Goal: Task Accomplishment & Management: Use online tool/utility

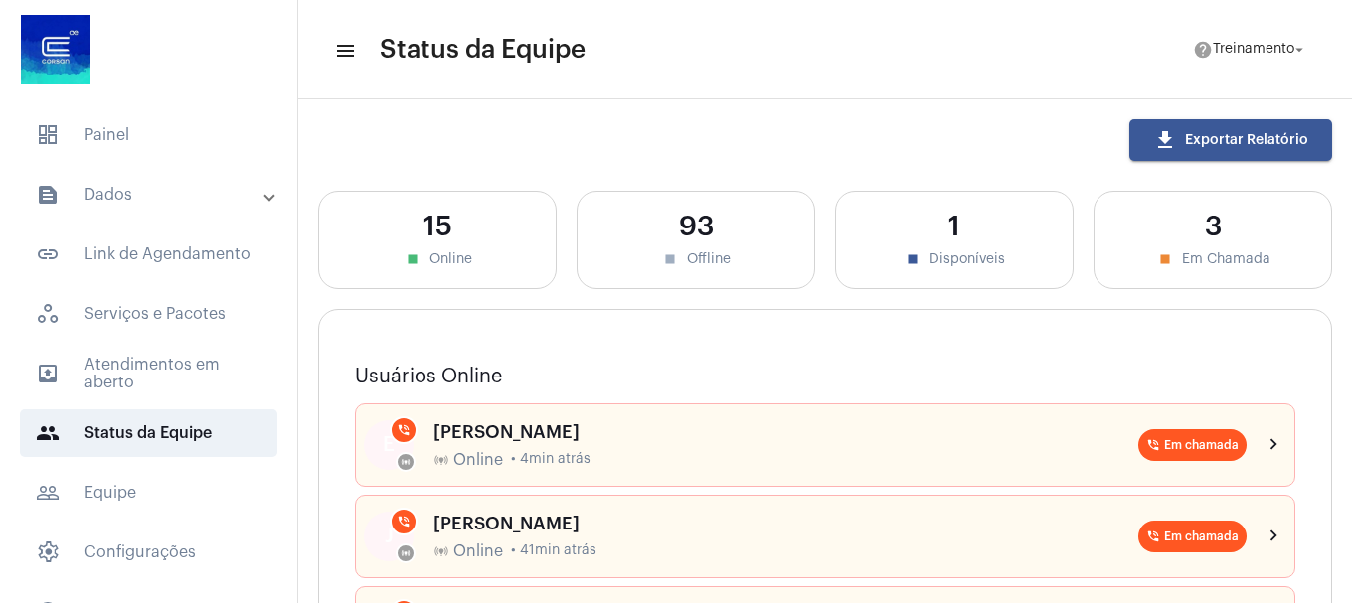
scroll to position [398, 0]
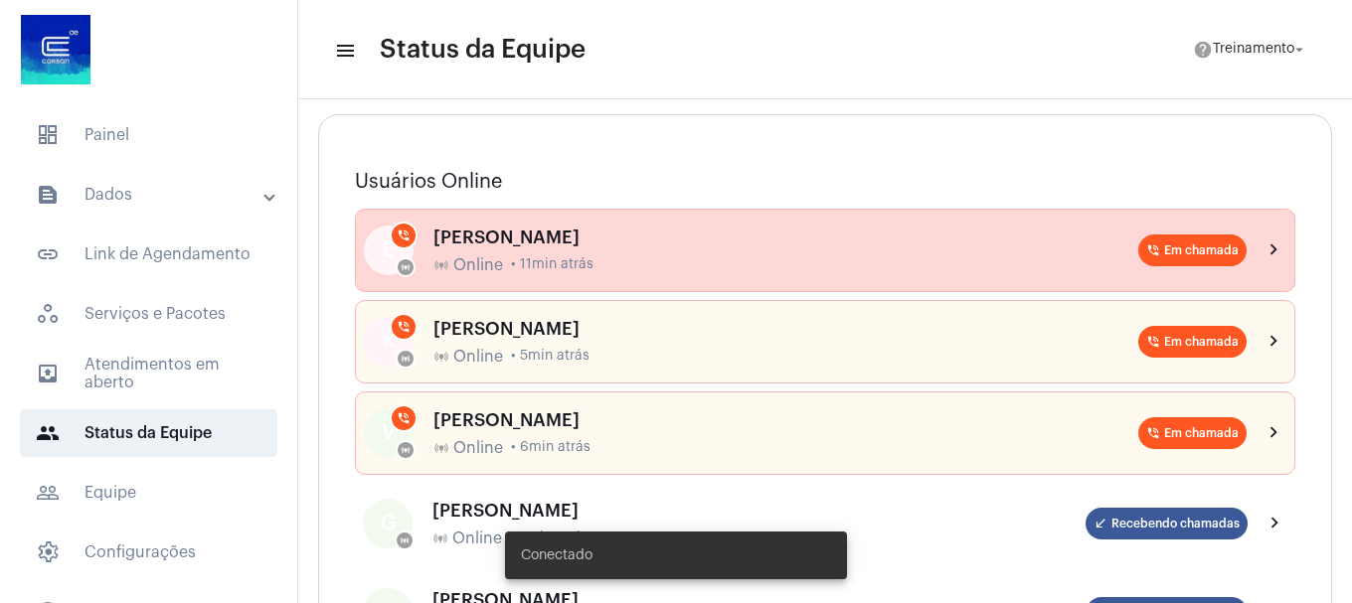
scroll to position [199, 0]
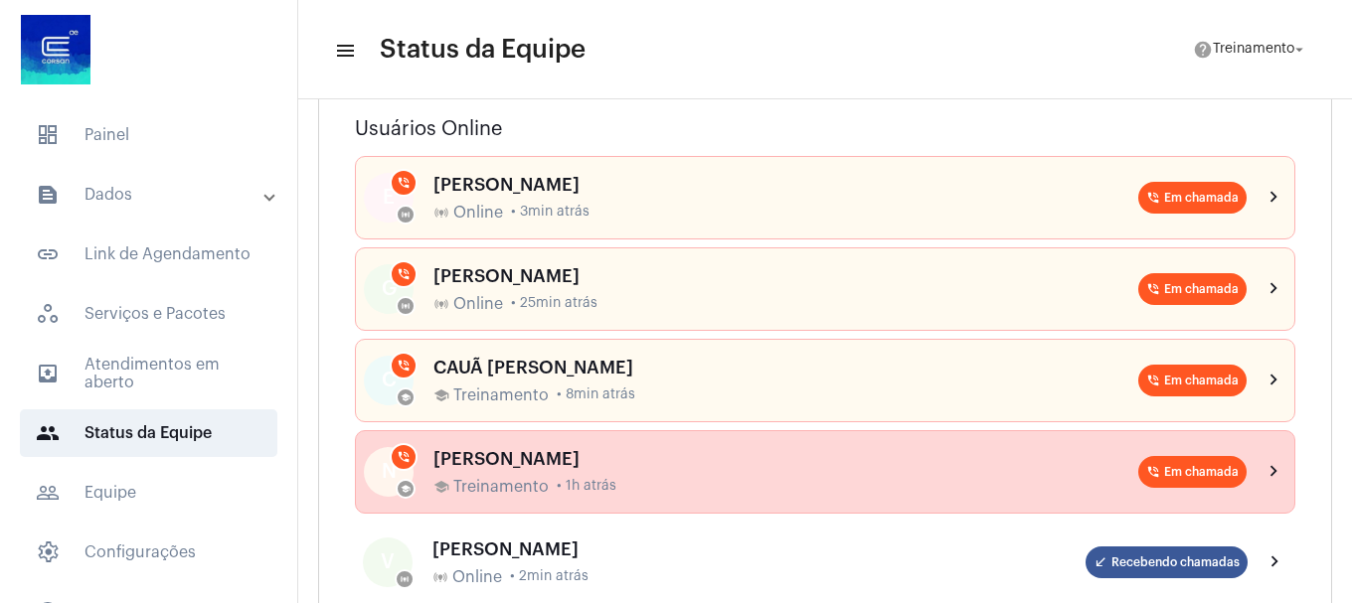
scroll to position [199, 0]
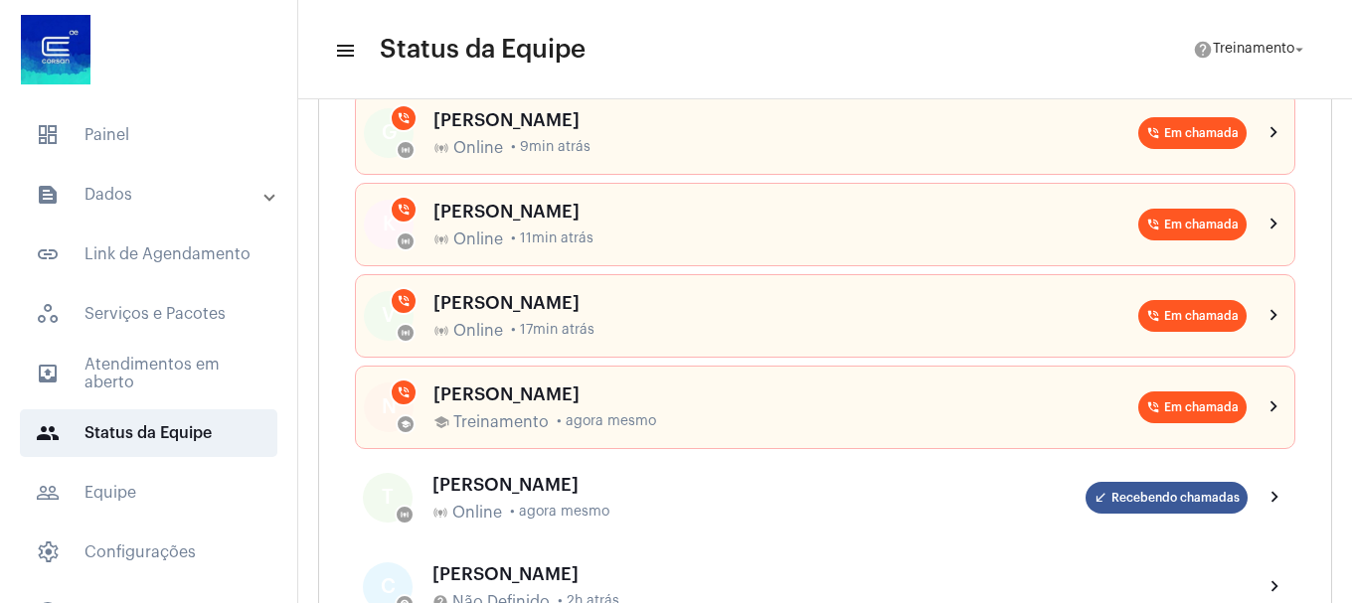
scroll to position [398, 0]
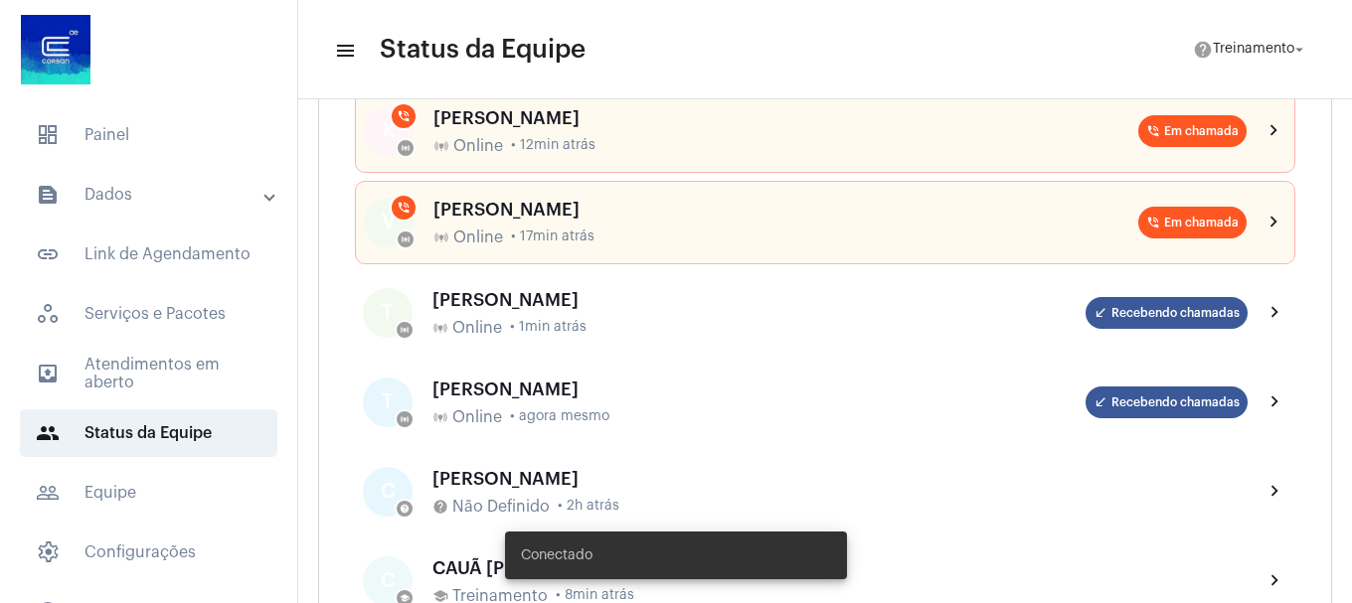
scroll to position [596, 0]
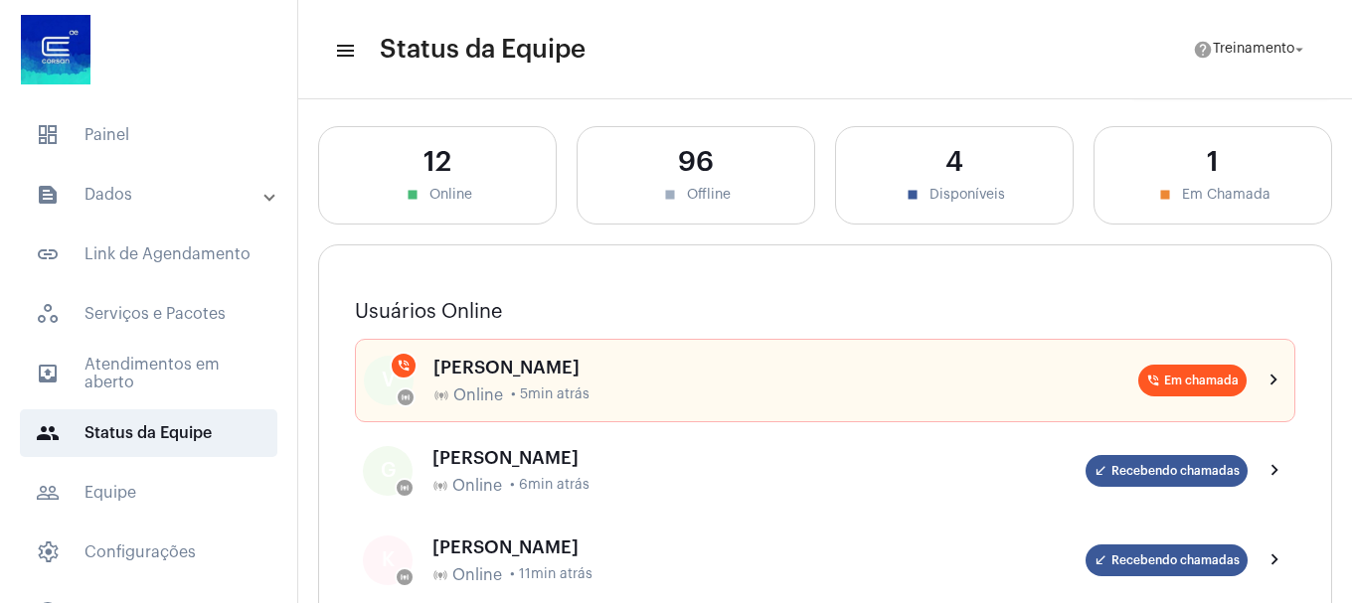
scroll to position [99, 0]
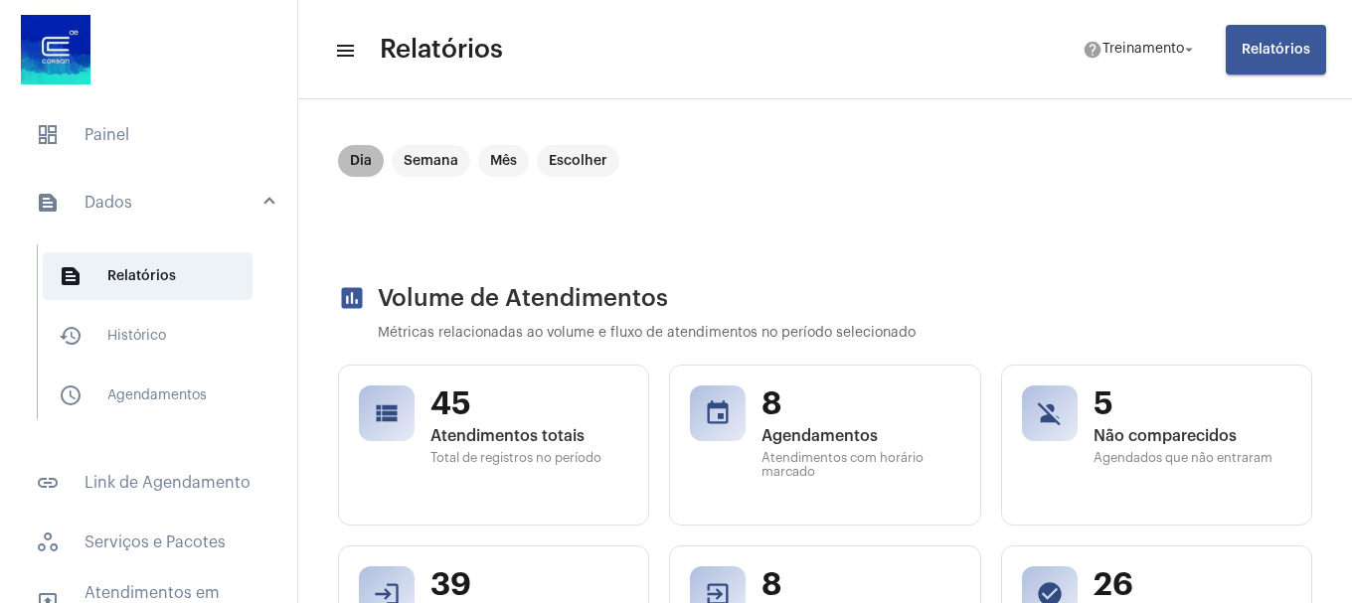
click at [356, 156] on mat-chip "Dia" at bounding box center [361, 161] width 46 height 32
click at [358, 161] on mat-chip "Dia" at bounding box center [361, 161] width 46 height 32
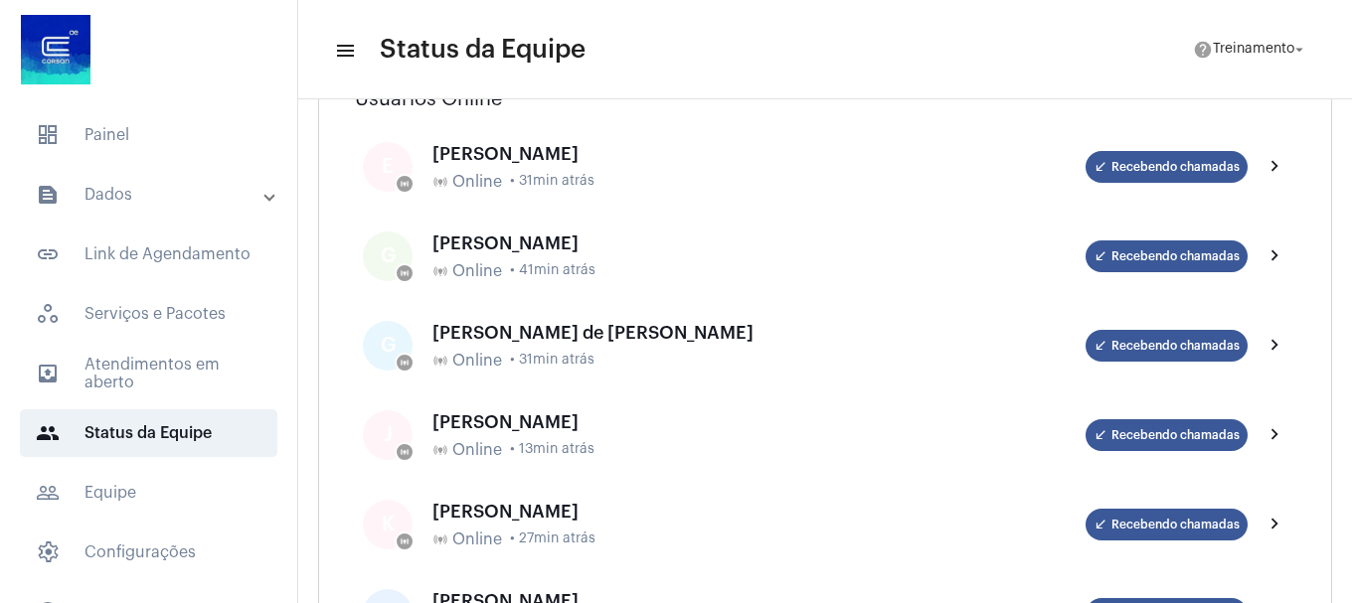
scroll to position [298, 0]
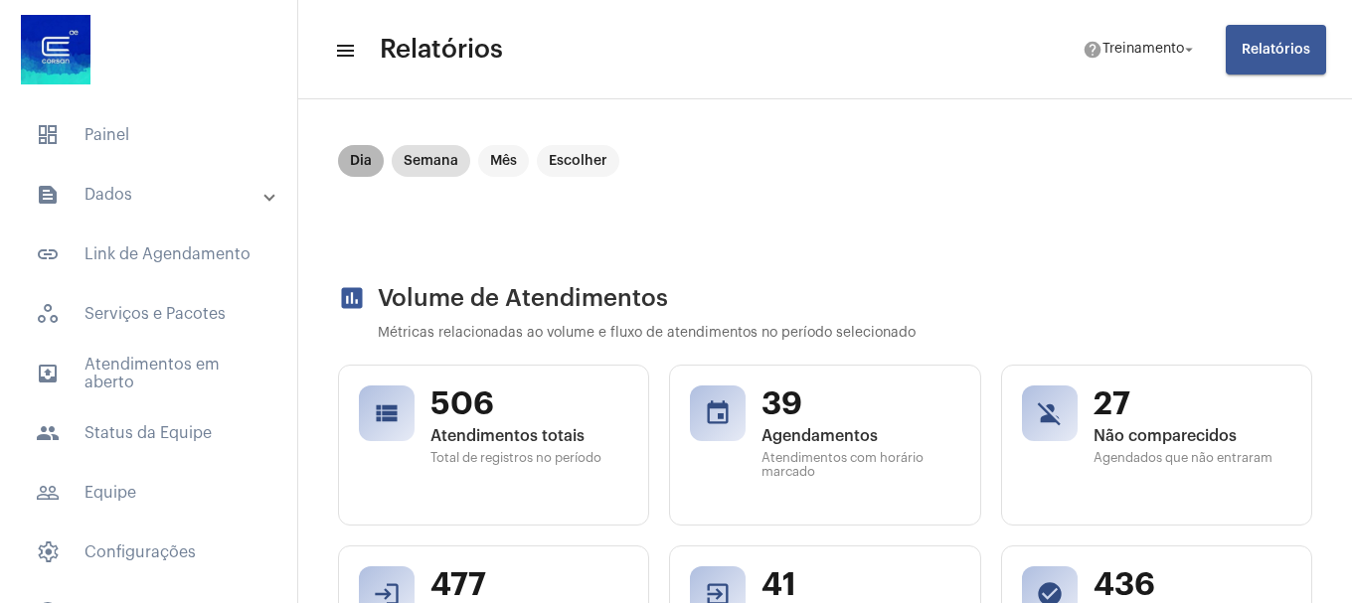
click at [356, 170] on mat-chip "Dia" at bounding box center [361, 161] width 46 height 32
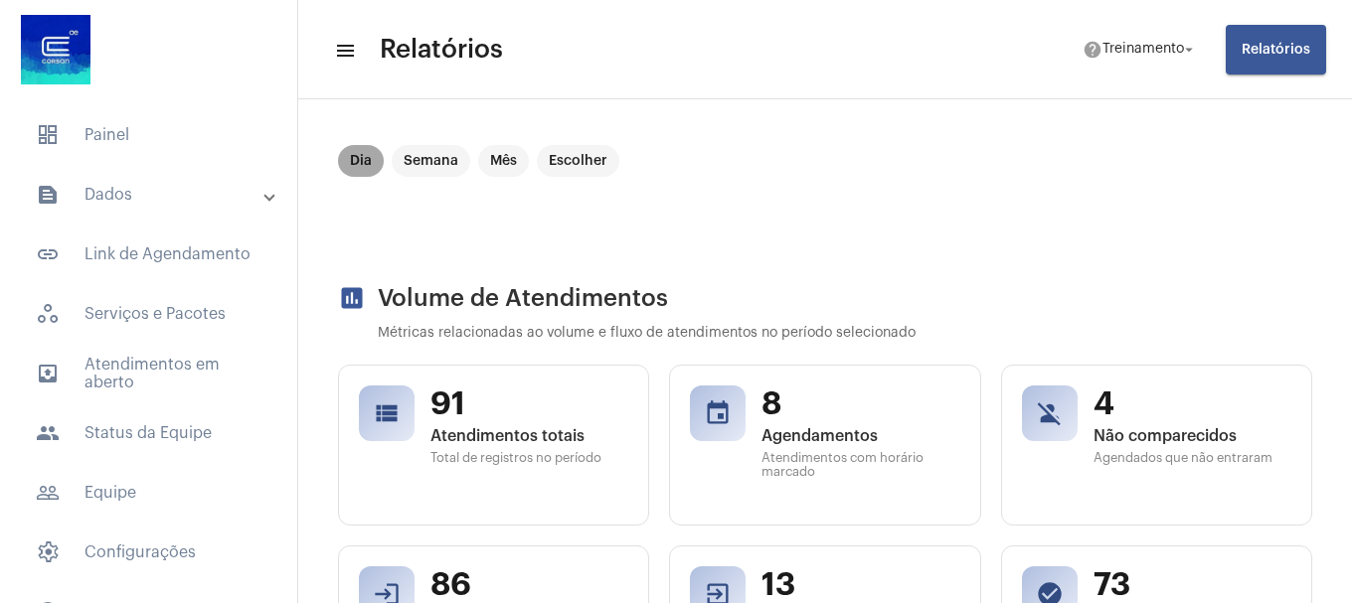
click at [361, 163] on mat-chip "Dia" at bounding box center [361, 161] width 46 height 32
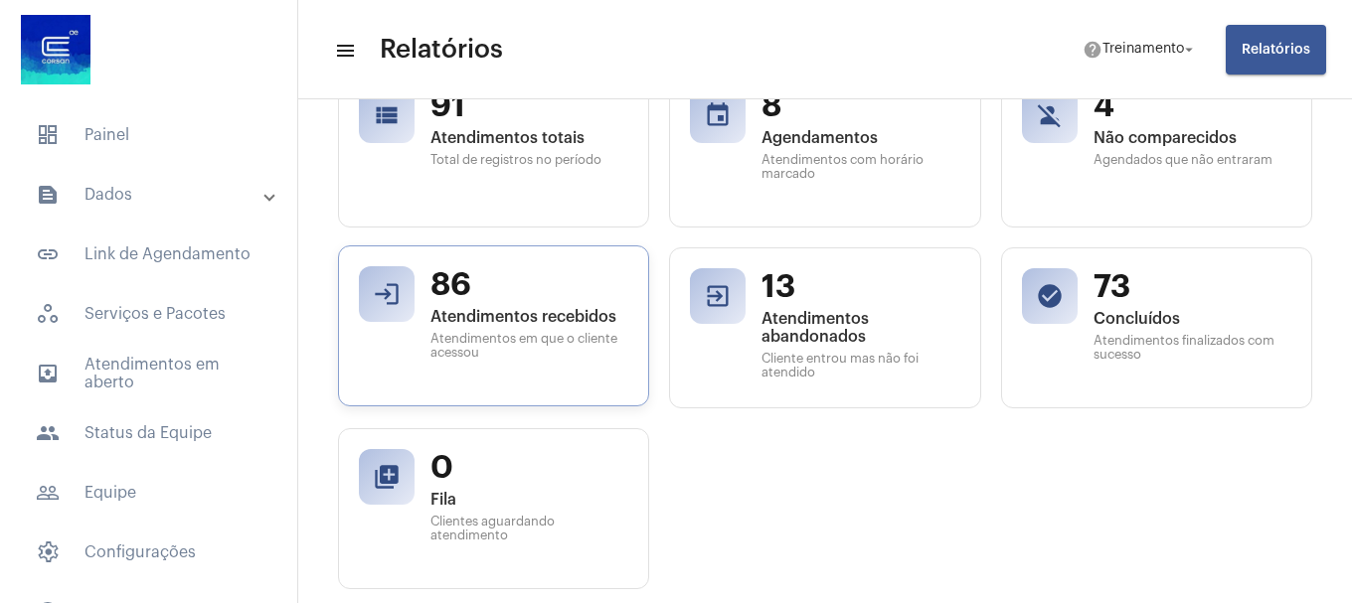
scroll to position [199, 0]
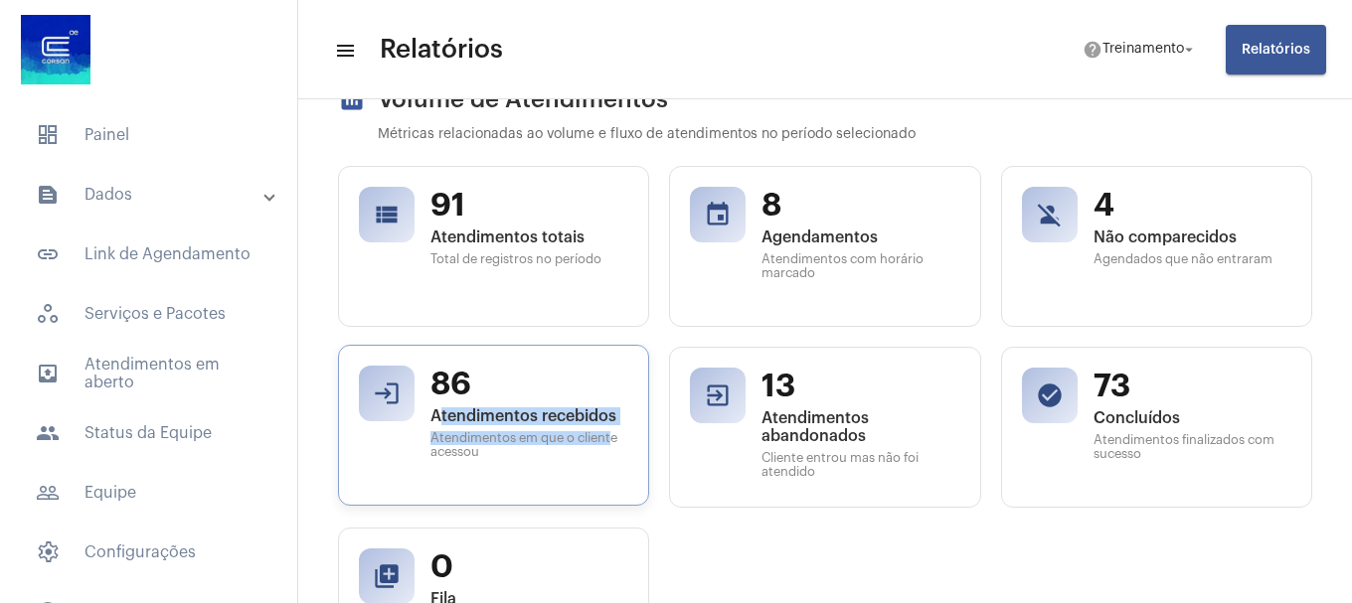
drag, startPoint x: 439, startPoint y: 423, endPoint x: 612, endPoint y: 445, distance: 174.3
click at [612, 445] on div "86 Atendimentos recebidos Atendimentos em que o cliente acessou" at bounding box center [529, 425] width 198 height 119
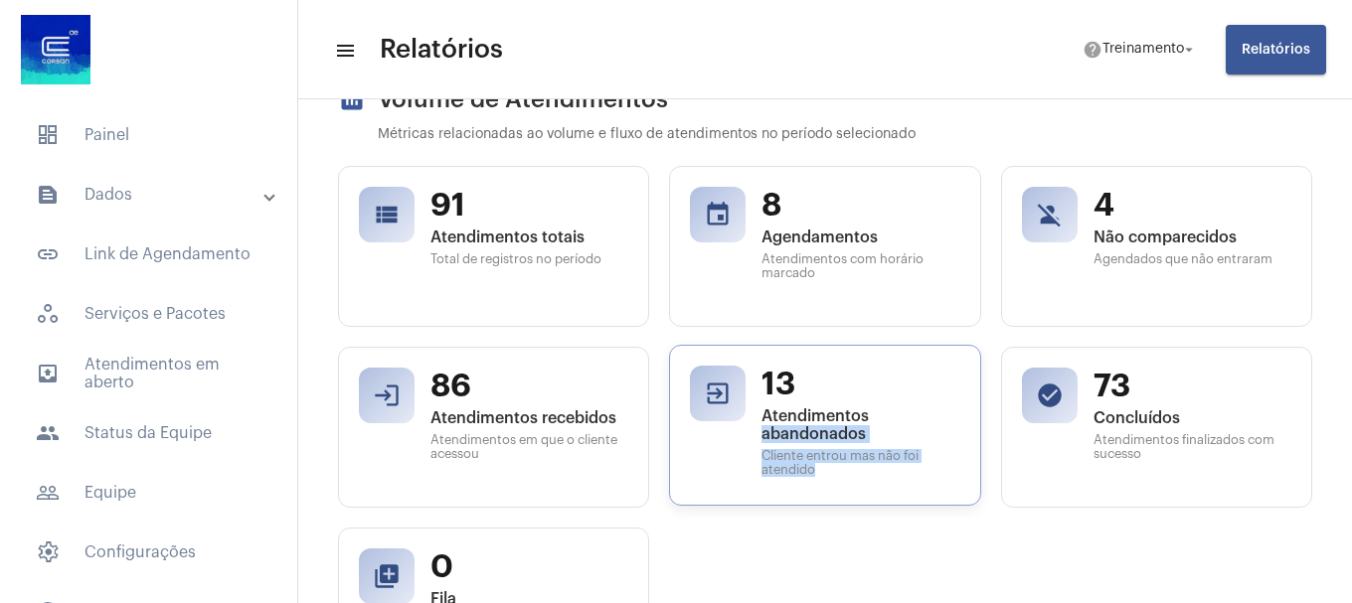
drag, startPoint x: 754, startPoint y: 428, endPoint x: 825, endPoint y: 481, distance: 88.1
click at [825, 481] on div "exit_to_app 13 Atendimentos abandonados Cliente entrou mas não foi atendido" at bounding box center [824, 425] width 311 height 161
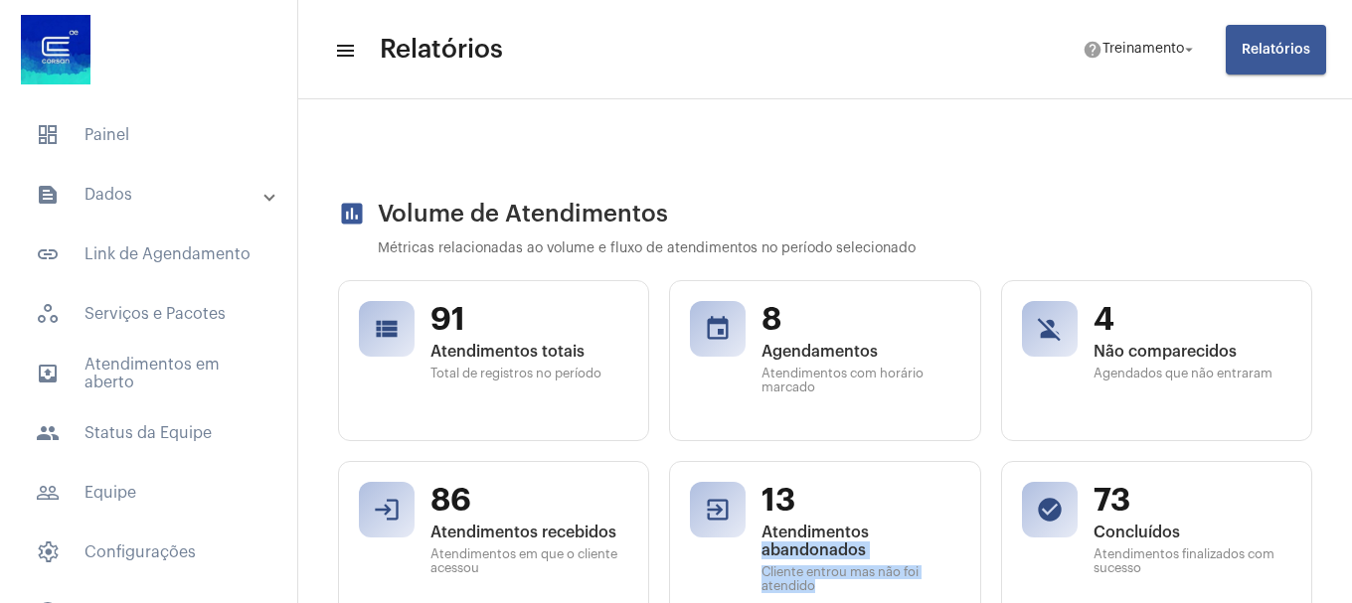
scroll to position [0, 0]
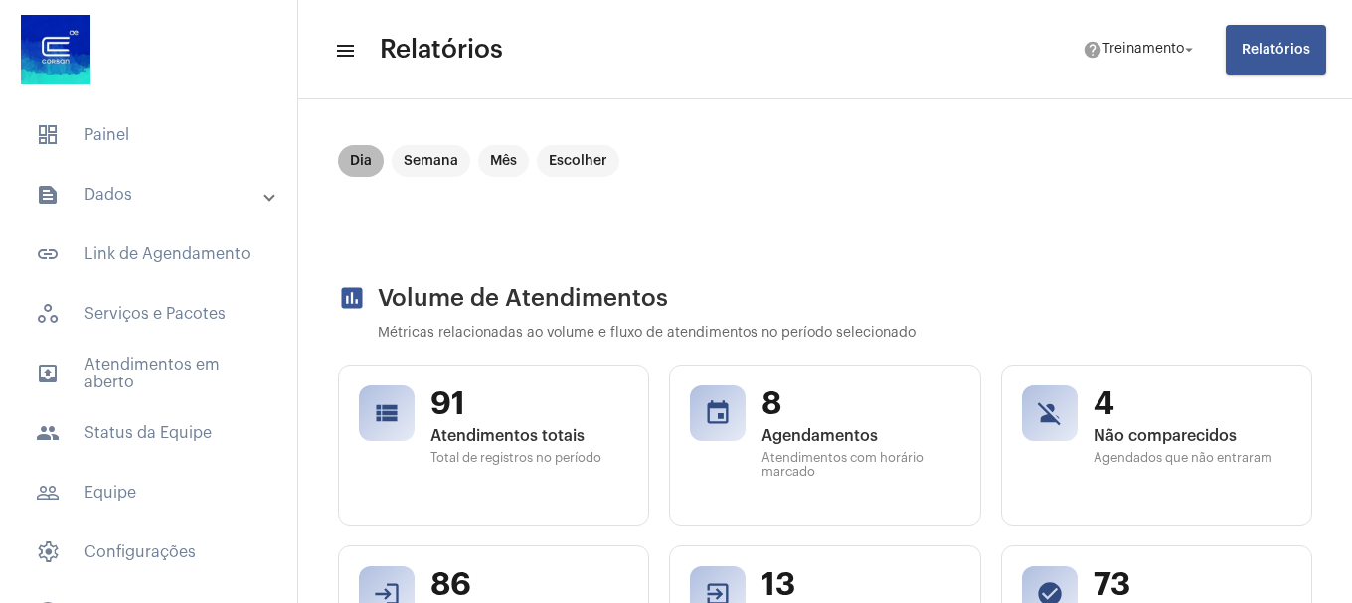
click at [364, 165] on mat-chip "Dia" at bounding box center [361, 161] width 46 height 32
click at [1262, 48] on span "Relatórios" at bounding box center [1276, 50] width 69 height 14
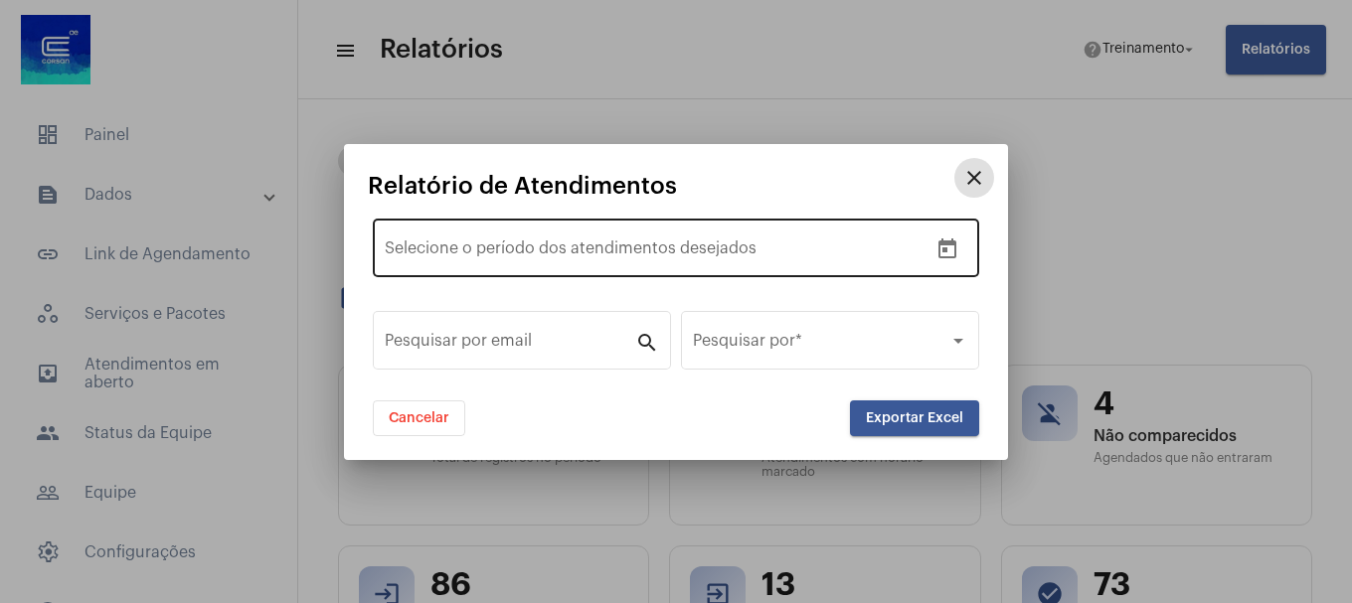
click at [615, 246] on input "text" at bounding box center [636, 253] width 267 height 18
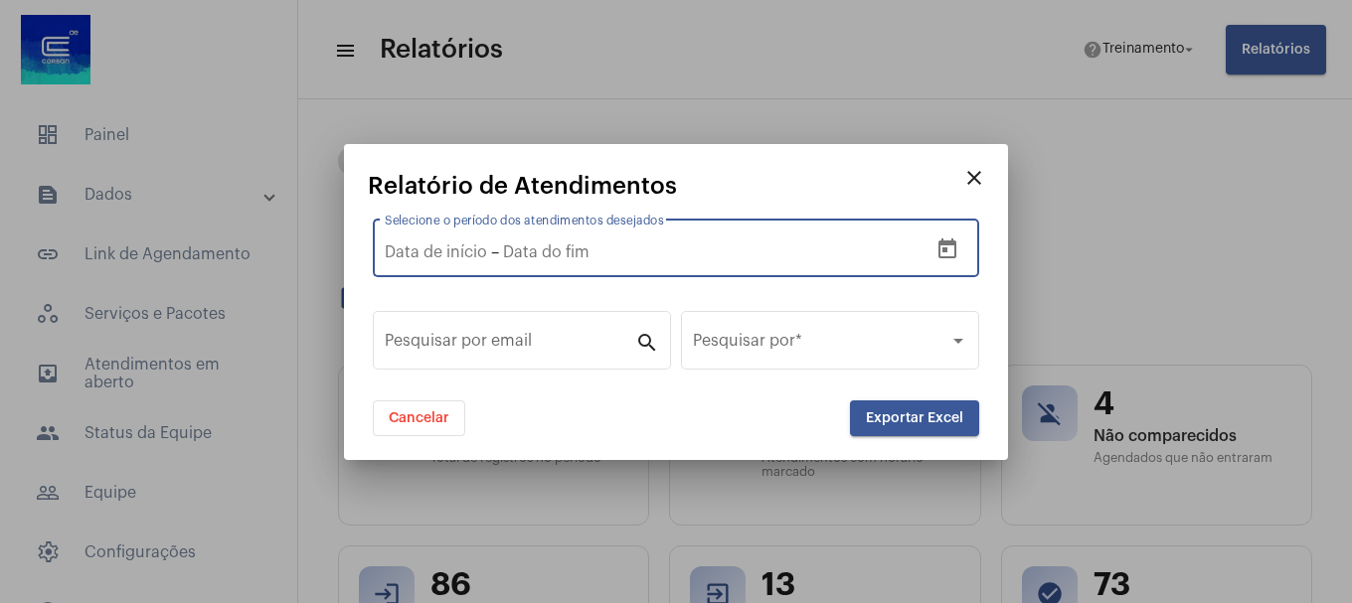
click at [949, 248] on icon "Open calendar" at bounding box center [947, 250] width 24 height 24
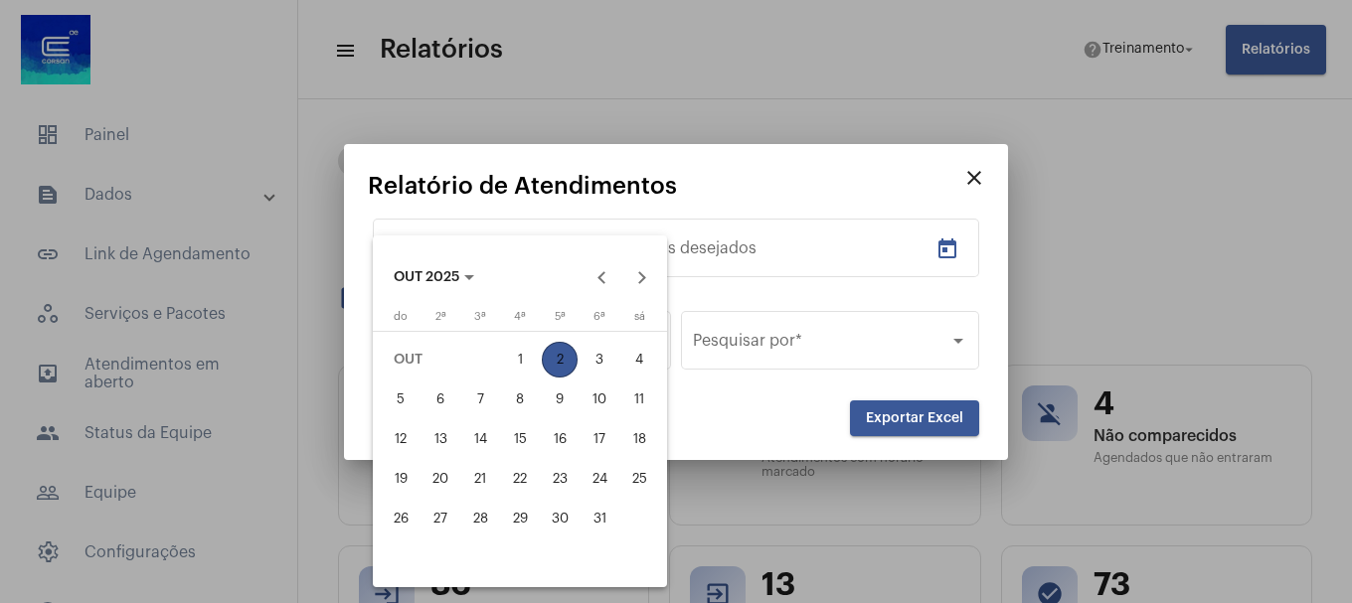
click at [557, 360] on div "2" at bounding box center [560, 360] width 36 height 36
type input "2/10/2025"
click at [560, 354] on div "2" at bounding box center [560, 360] width 36 height 36
type input "2/10/2025"
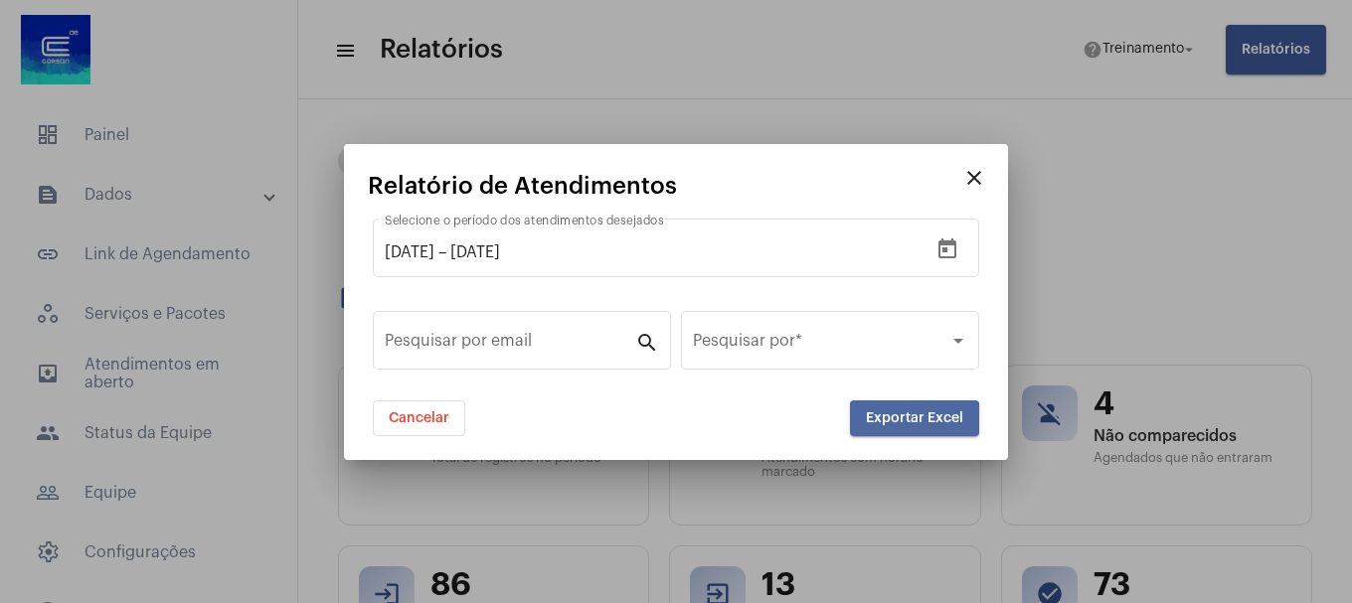
click at [891, 425] on button "Exportar Excel" at bounding box center [914, 419] width 129 height 36
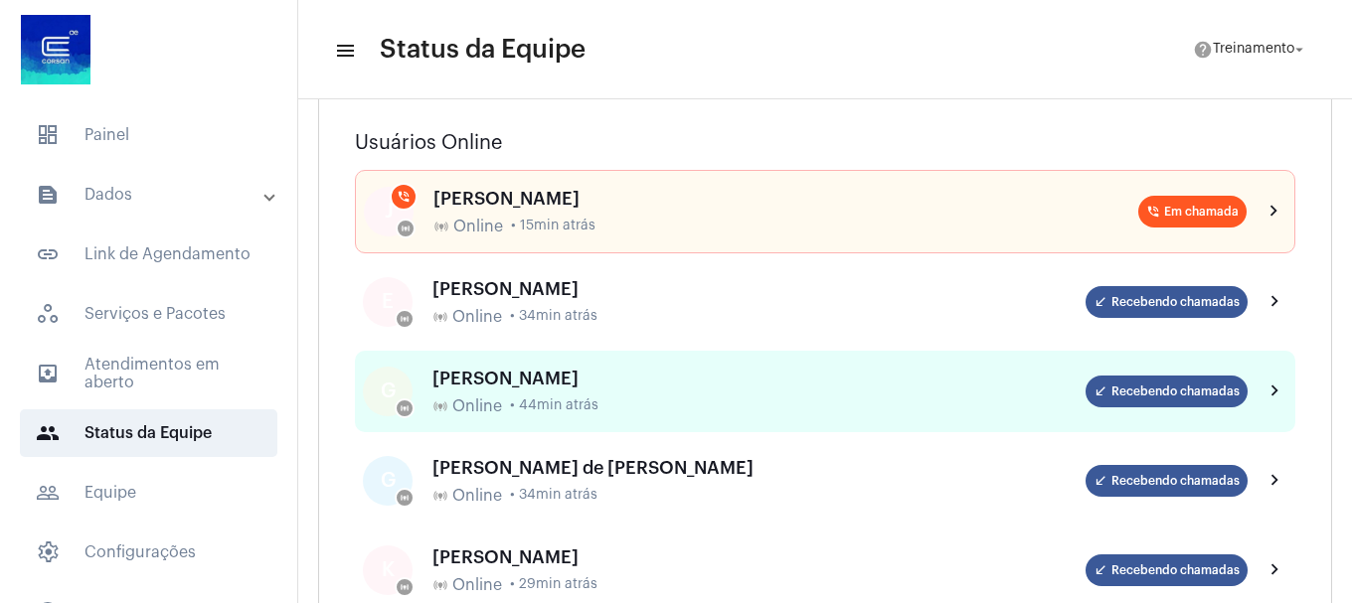
scroll to position [199, 0]
